Goal: Find specific page/section: Find specific page/section

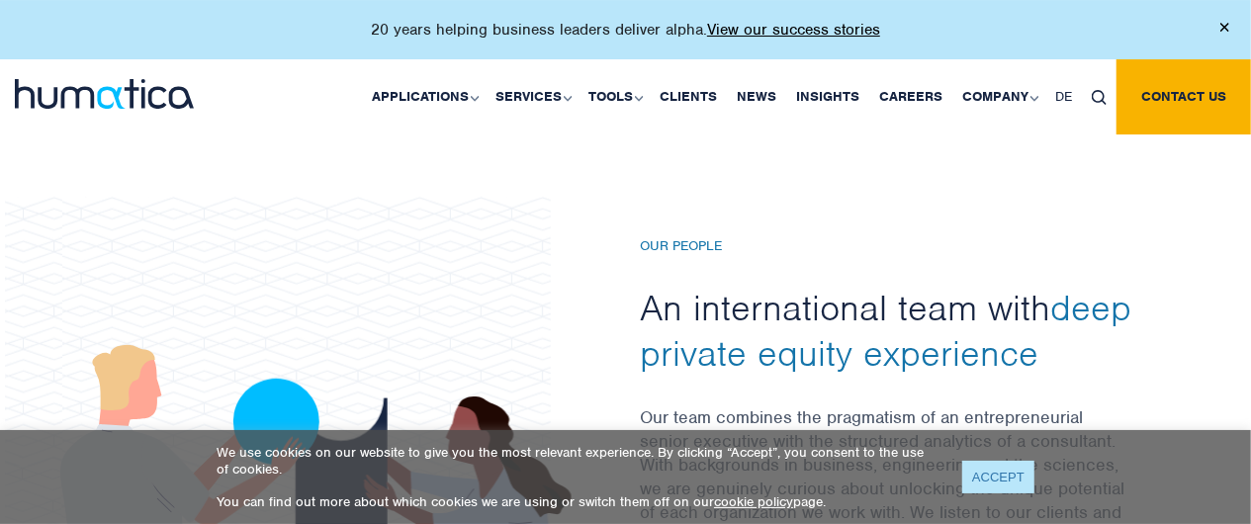
click at [1006, 471] on link "ACCEPT" at bounding box center [998, 477] width 72 height 33
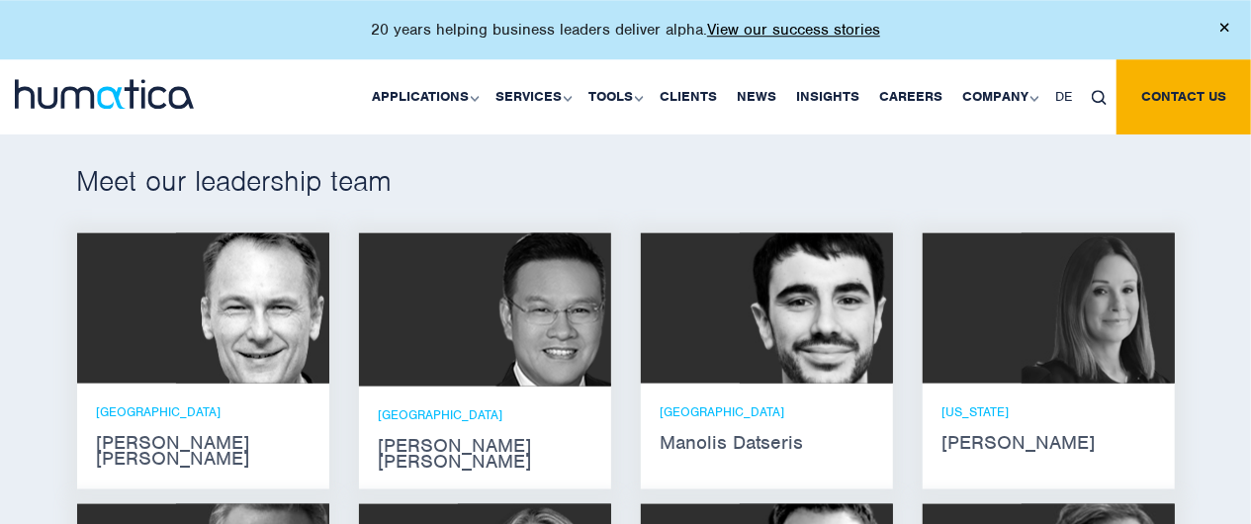
scroll to position [1175, 0]
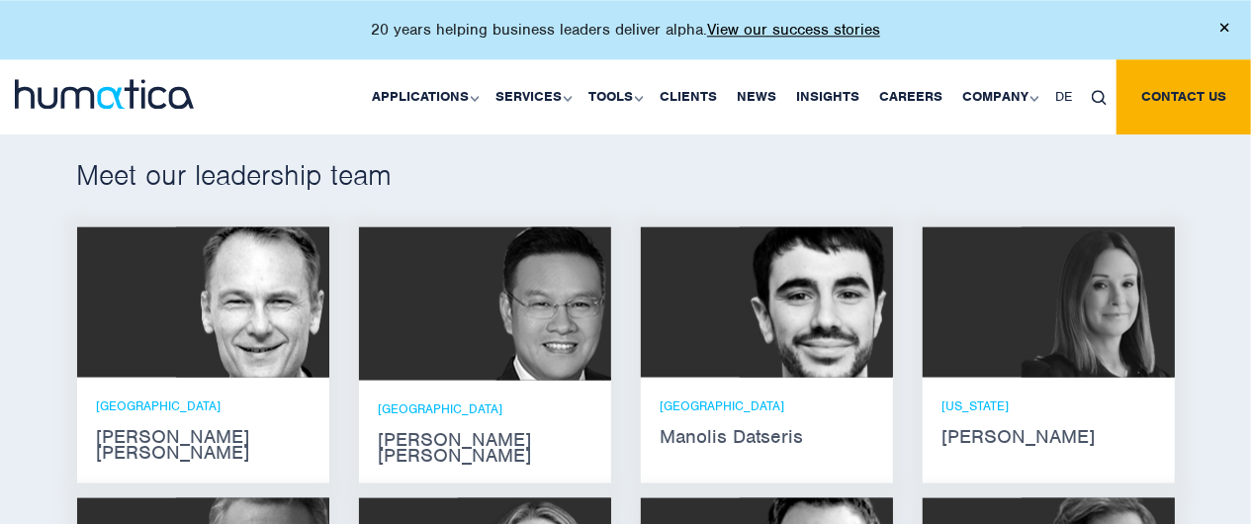
click at [163, 437] on strong "[PERSON_NAME] [PERSON_NAME]" at bounding box center [203, 444] width 213 height 32
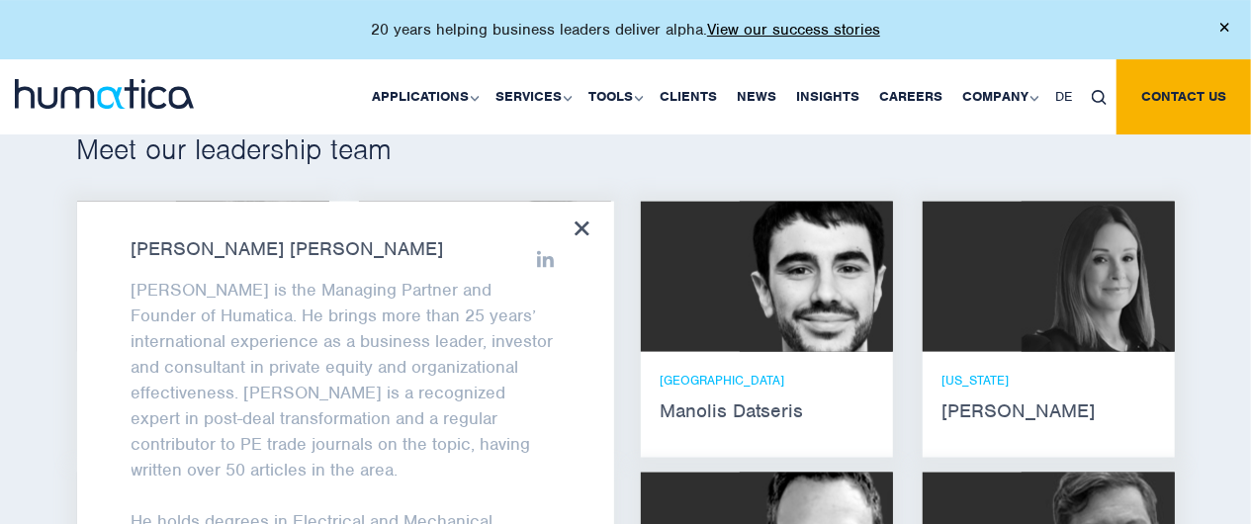
scroll to position [1196, 0]
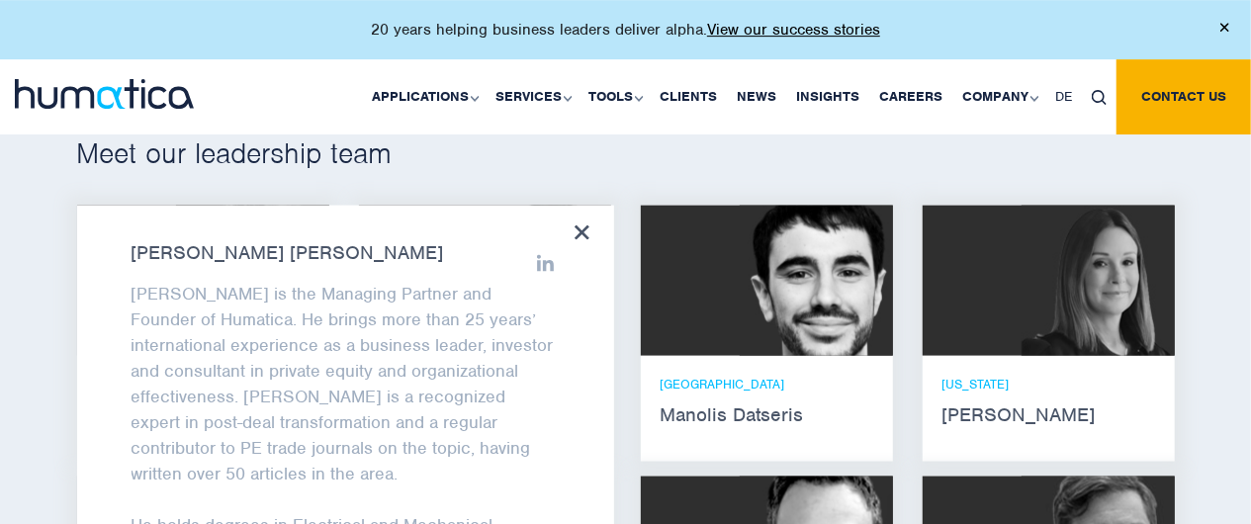
click at [586, 232] on icon at bounding box center [582, 233] width 15 height 15
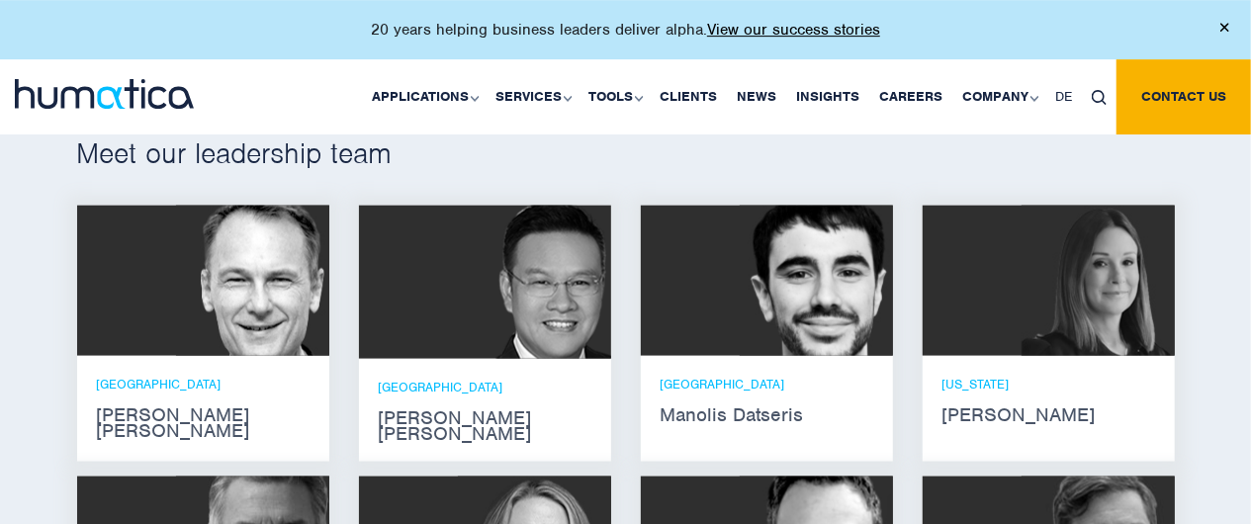
click at [479, 379] on p "[GEOGRAPHIC_DATA]" at bounding box center [485, 387] width 213 height 17
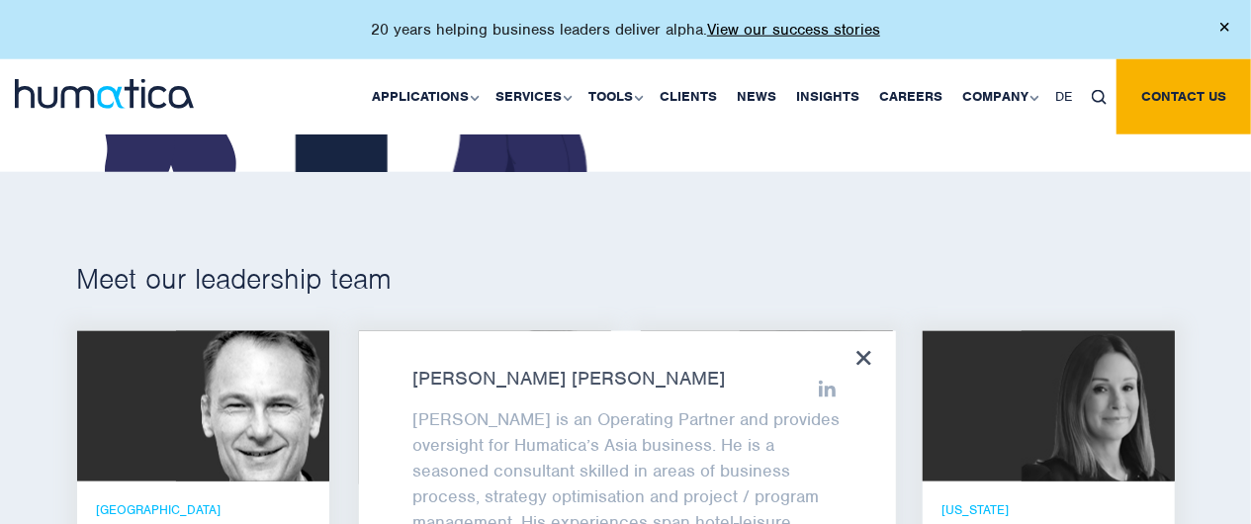
scroll to position [1056, 0]
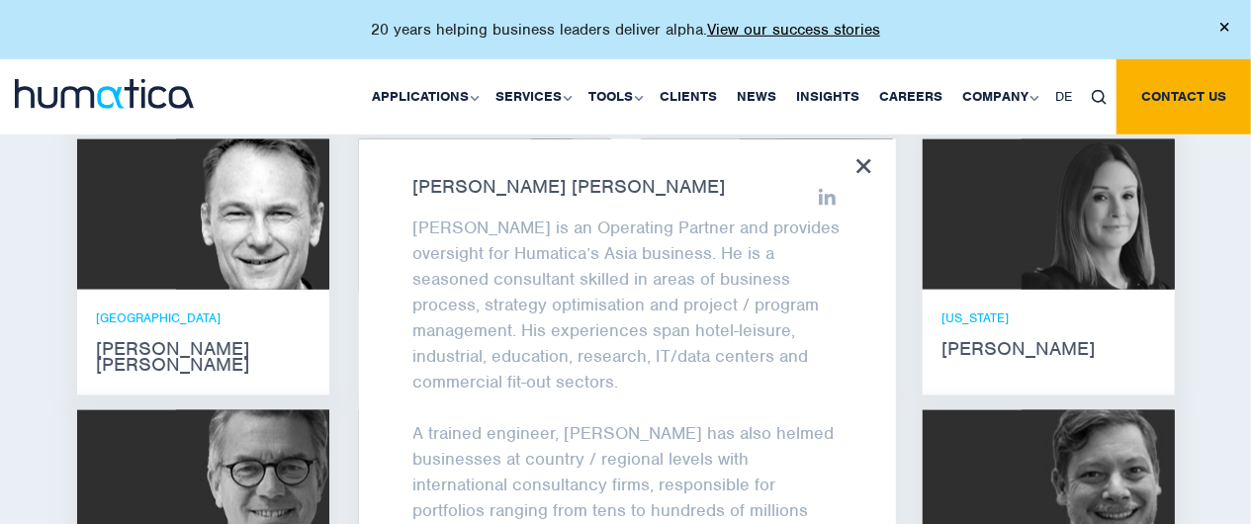
scroll to position [1262, 0]
click at [865, 167] on icon at bounding box center [864, 166] width 15 height 15
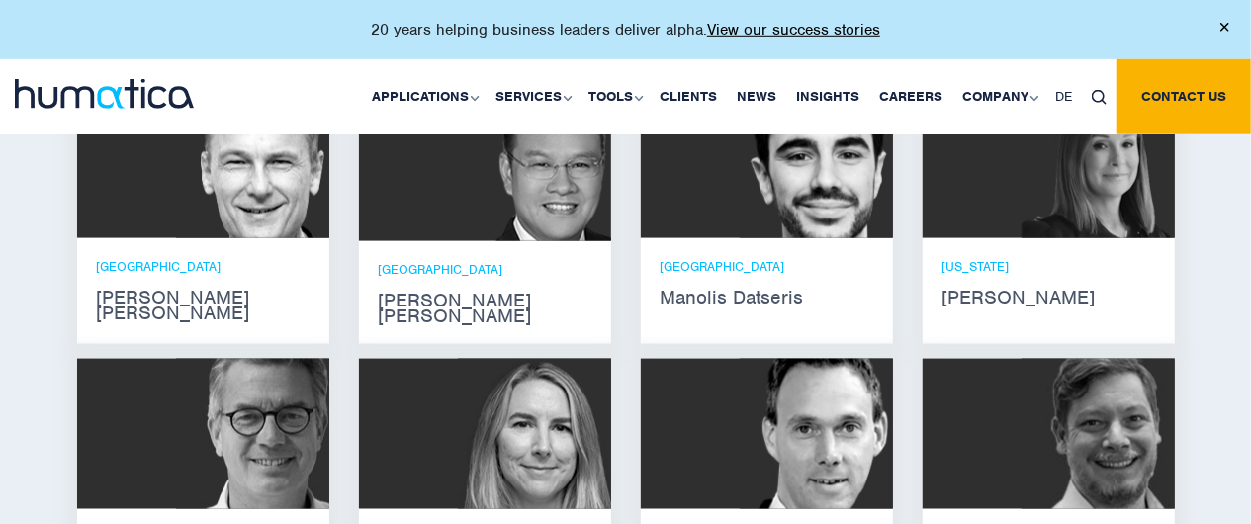
scroll to position [1314, 0]
click at [814, 292] on strong "Manolis Datseris" at bounding box center [767, 298] width 213 height 16
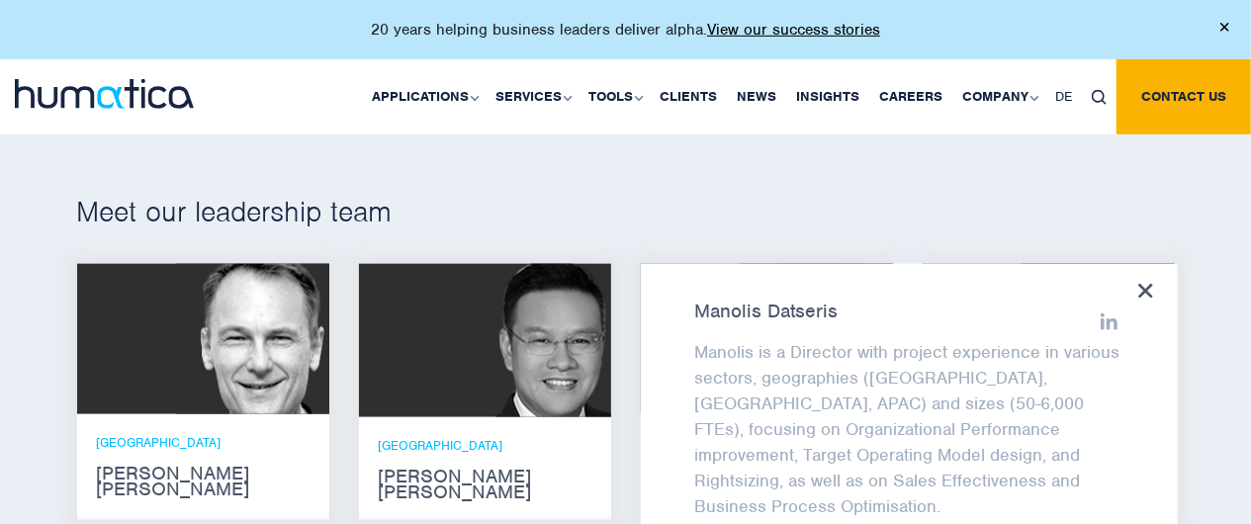
scroll to position [1136, 0]
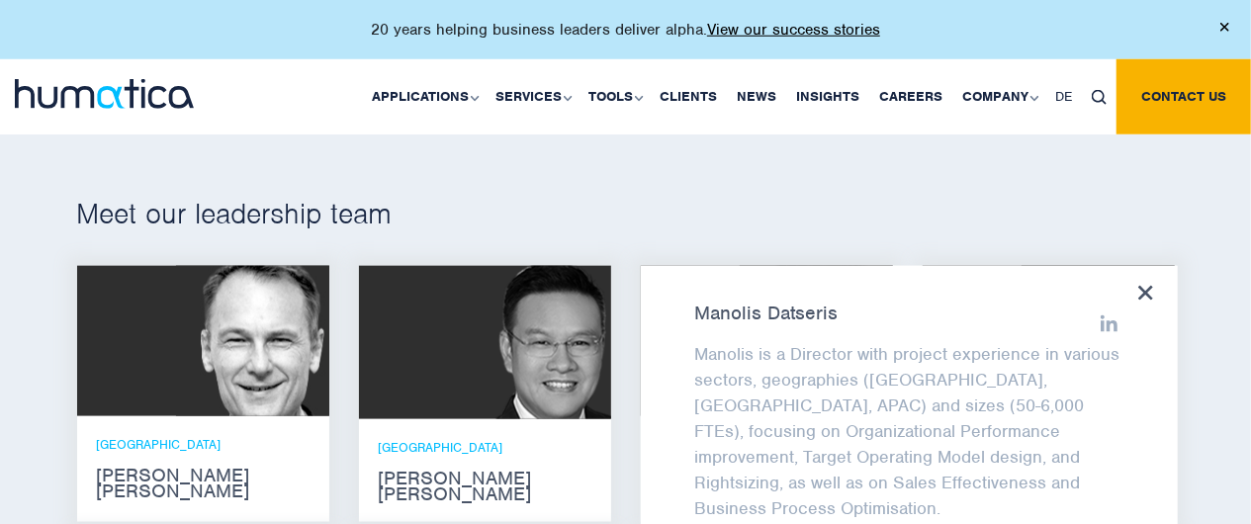
click at [1148, 295] on icon at bounding box center [1146, 293] width 15 height 15
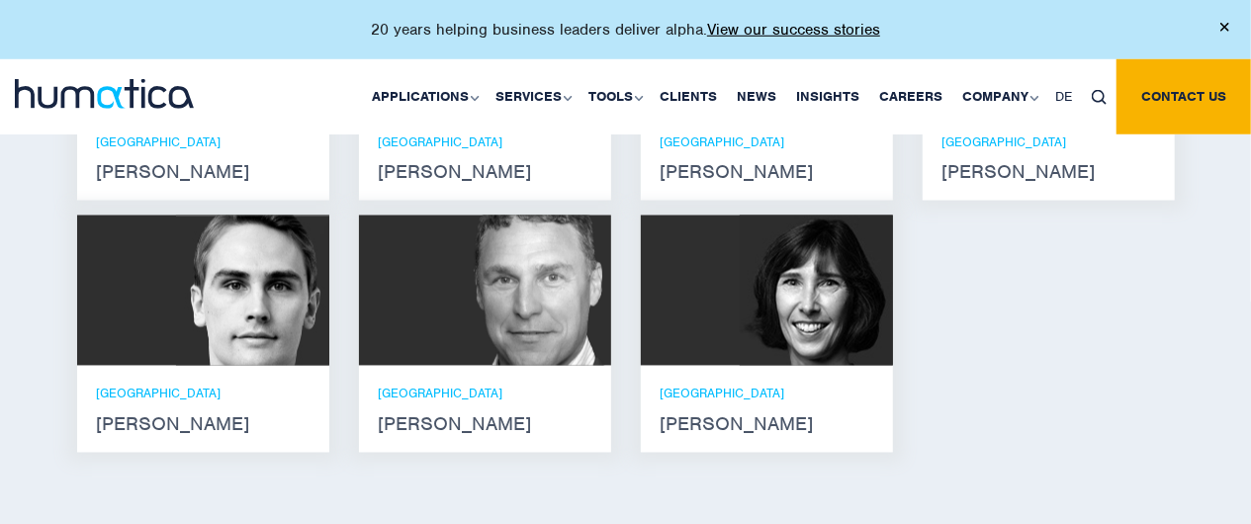
scroll to position [1711, 0]
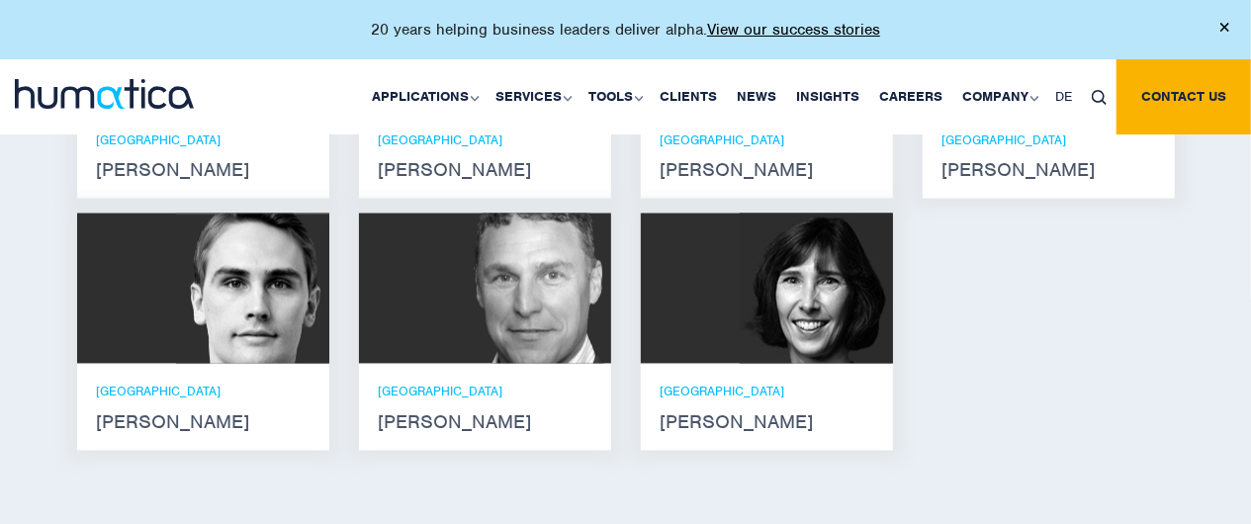
click at [258, 384] on div "ZURICH [PERSON_NAME]" at bounding box center [203, 407] width 213 height 47
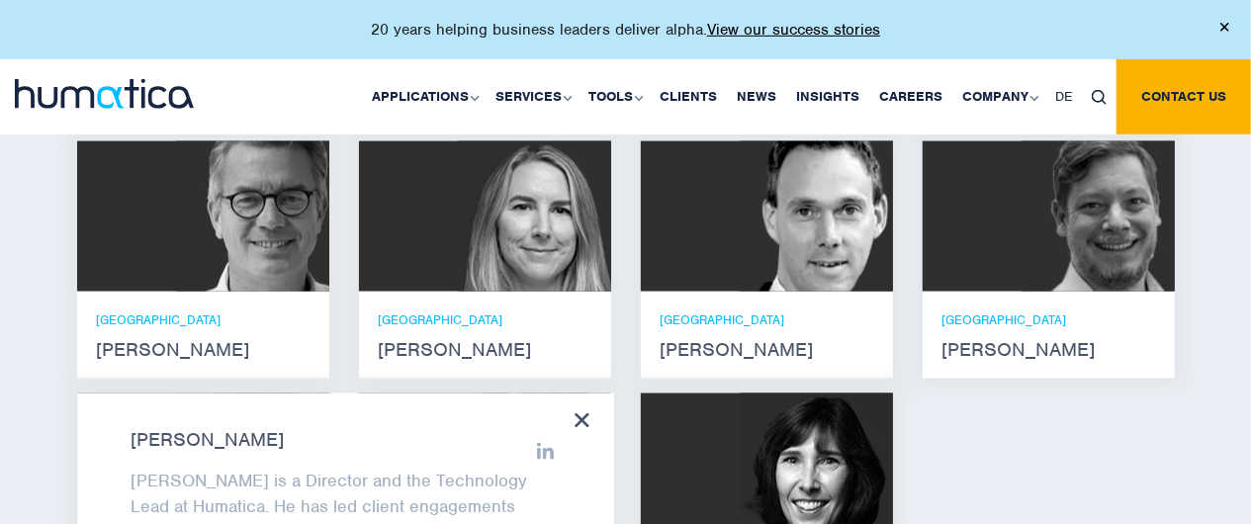
scroll to position [1509, 0]
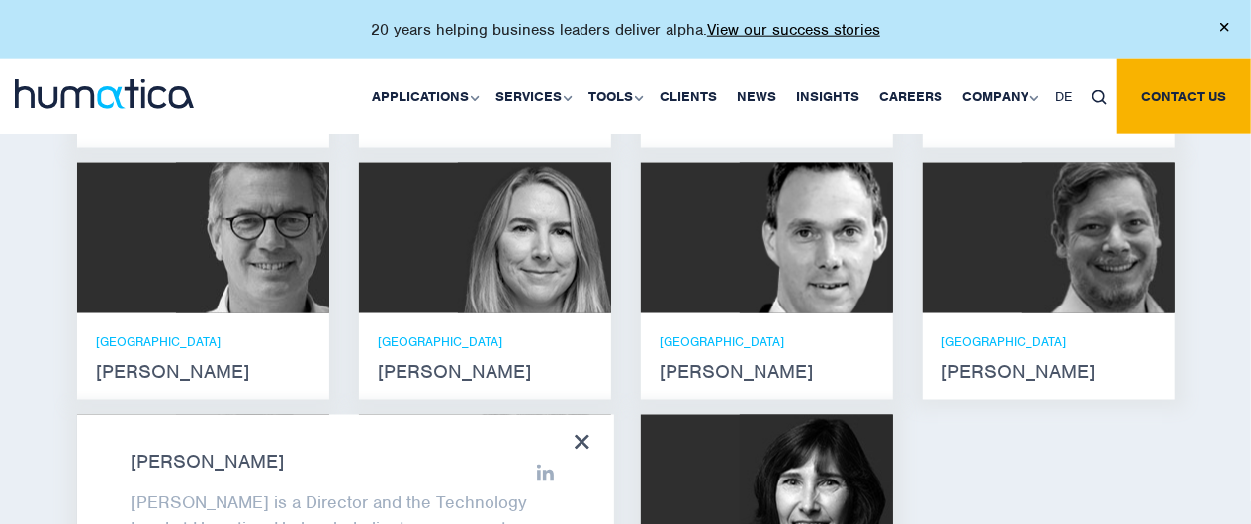
click at [582, 435] on icon at bounding box center [582, 442] width 15 height 15
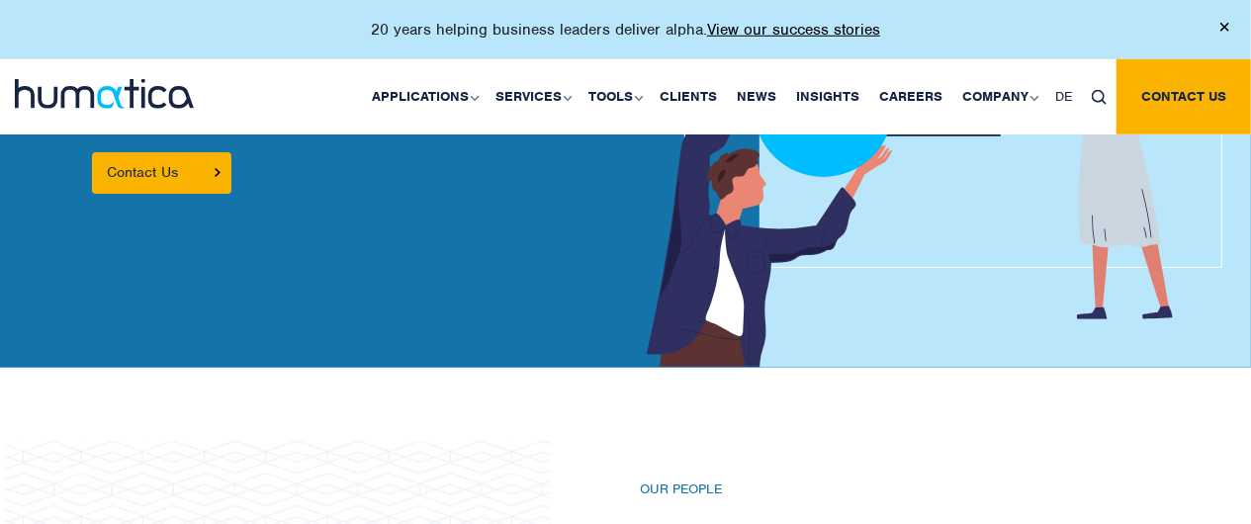
scroll to position [0, 0]
